Goal: Check status

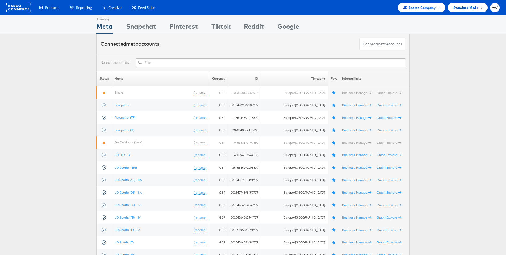
click at [284, 63] on input "text" at bounding box center [270, 62] width 269 height 9
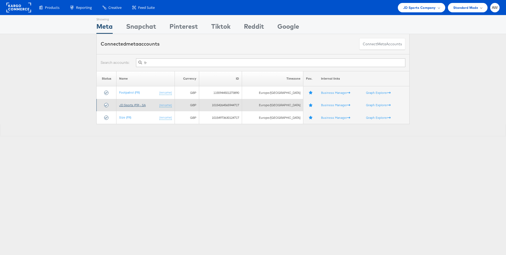
type input "fr"
click at [138, 103] on link "JD Sports (FR) - SA" at bounding box center [132, 105] width 26 height 4
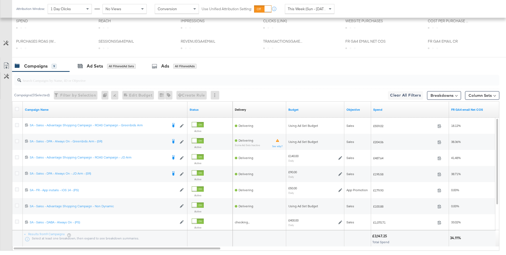
scroll to position [236, 0]
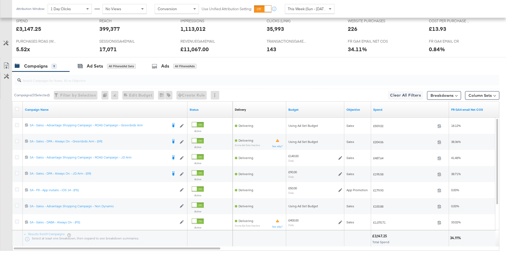
click at [143, 79] on input "search" at bounding box center [238, 78] width 434 height 10
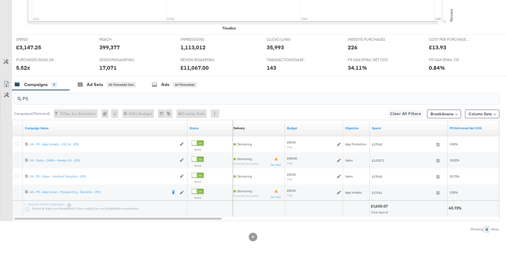
scroll to position [0, 0]
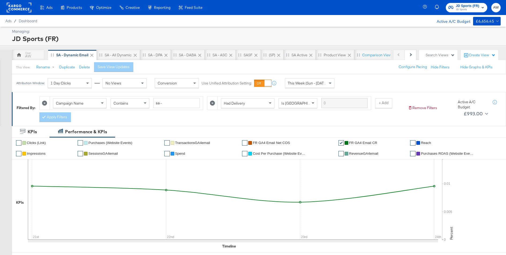
type input "PS"
click at [321, 81] on span "This Week (Sun - [DATE])" at bounding box center [308, 83] width 40 height 5
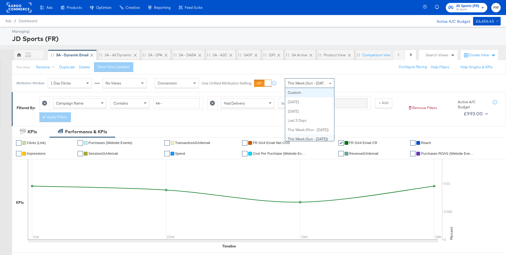
click at [307, 87] on div "This Week (Sun - [DATE])" at bounding box center [309, 82] width 49 height 9
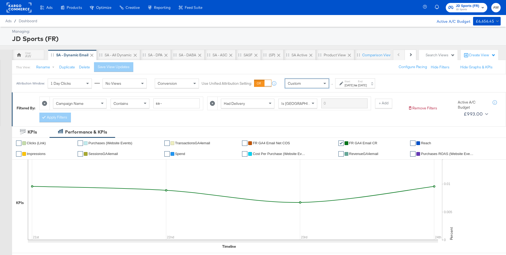
click at [353, 84] on div "[DATE]" at bounding box center [348, 85] width 9 height 4
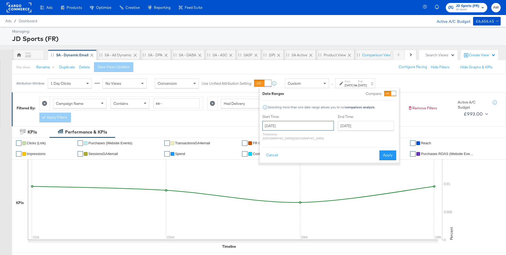
click at [279, 128] on input "[DATE]" at bounding box center [297, 126] width 71 height 10
click at [268, 173] on td "21" at bounding box center [268, 174] width 9 height 7
type input "[DATE]"
click at [339, 124] on input "[DATE]" at bounding box center [366, 126] width 56 height 10
click at [357, 173] on td "23" at bounding box center [361, 174] width 9 height 7
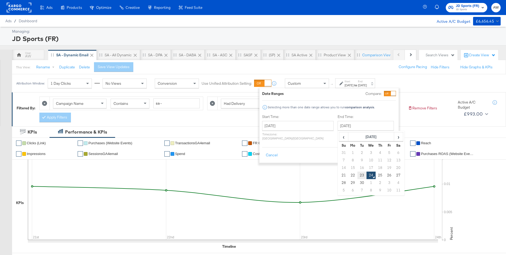
type input "[DATE]"
click at [391, 152] on button "Apply" at bounding box center [387, 155] width 17 height 10
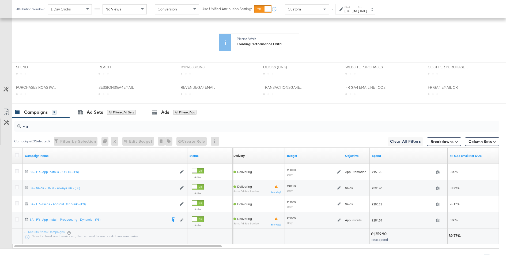
scroll to position [218, 0]
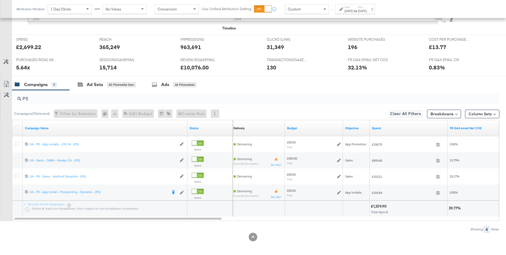
click at [381, 204] on div "£1,359.90" at bounding box center [379, 205] width 17 height 5
copy div "1,359.90"
click at [322, 10] on span at bounding box center [325, 9] width 7 height 9
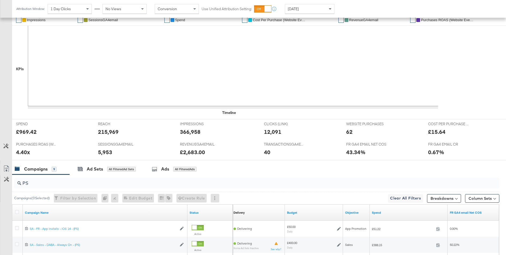
scroll to position [207, 0]
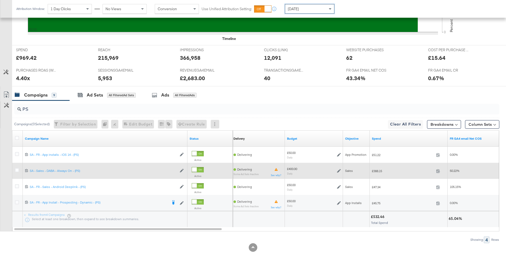
click at [338, 169] on icon at bounding box center [339, 171] width 4 height 4
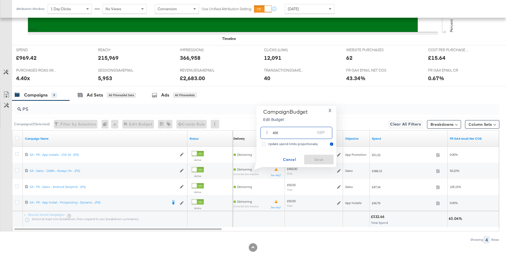
click at [276, 132] on input "400" at bounding box center [293, 131] width 42 height 12
click at [291, 130] on input "400" at bounding box center [293, 131] width 42 height 12
click at [330, 110] on span "X" at bounding box center [329, 110] width 3 height 7
click at [73, 103] on input "PS" at bounding box center [238, 107] width 434 height 10
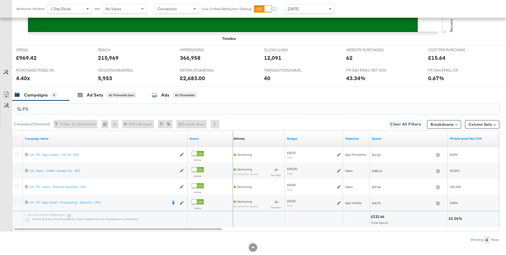
click at [73, 103] on input "PS" at bounding box center [238, 107] width 434 height 10
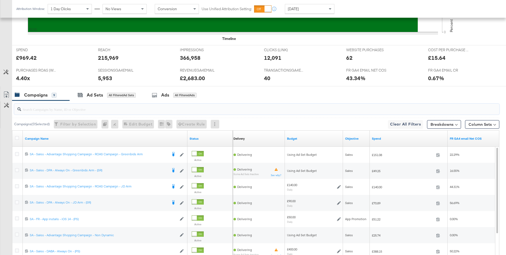
scroll to position [0, 0]
